Goal: Book appointment/travel/reservation

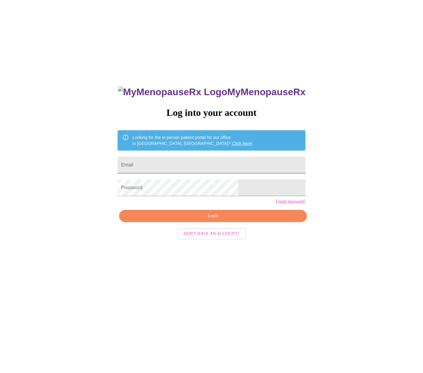
drag, startPoint x: 0, startPoint y: 0, endPoint x: 194, endPoint y: 164, distance: 254.4
click at [194, 164] on input "Email" at bounding box center [212, 164] width 188 height 17
click at [193, 164] on input "Email" at bounding box center [212, 164] width 188 height 17
type input "[EMAIL_ADDRESS][DOMAIN_NAME]"
click at [202, 237] on span "Don't have an account?" at bounding box center [212, 233] width 56 height 7
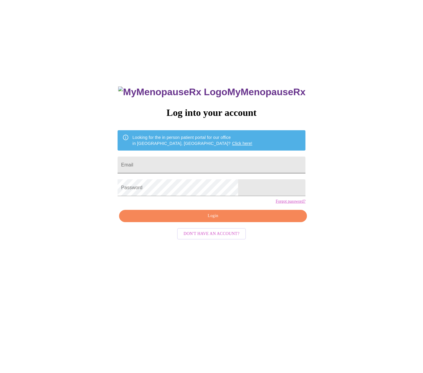
click at [232, 163] on input "Email" at bounding box center [212, 164] width 188 height 17
type input "[EMAIL_ADDRESS][DOMAIN_NAME]"
click at [234, 219] on span "Login" at bounding box center [213, 215] width 174 height 7
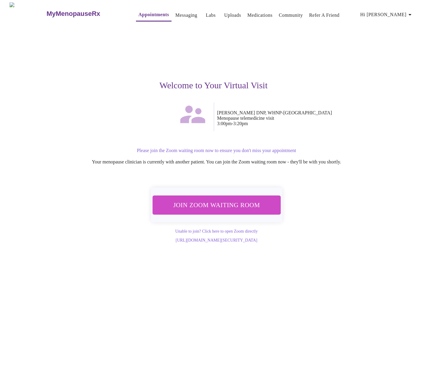
click at [214, 204] on span "Join Zoom Waiting Room" at bounding box center [216, 204] width 117 height 11
